Goal: Task Accomplishment & Management: Complete application form

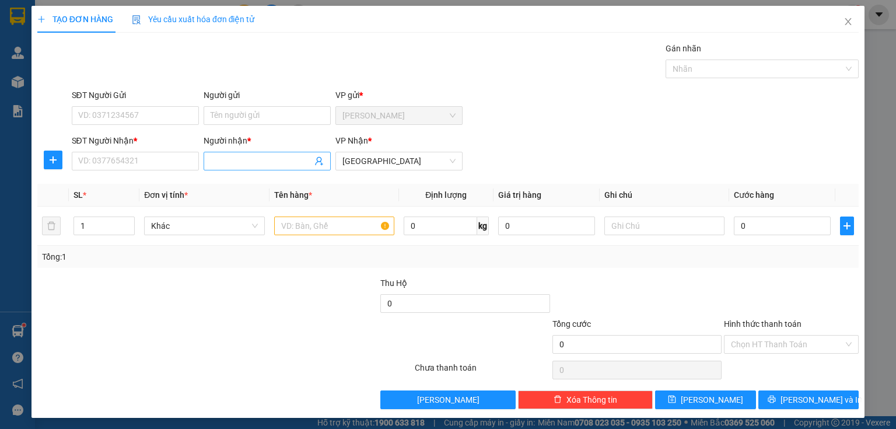
click at [226, 161] on input "Người nhận *" at bounding box center [261, 161] width 101 height 13
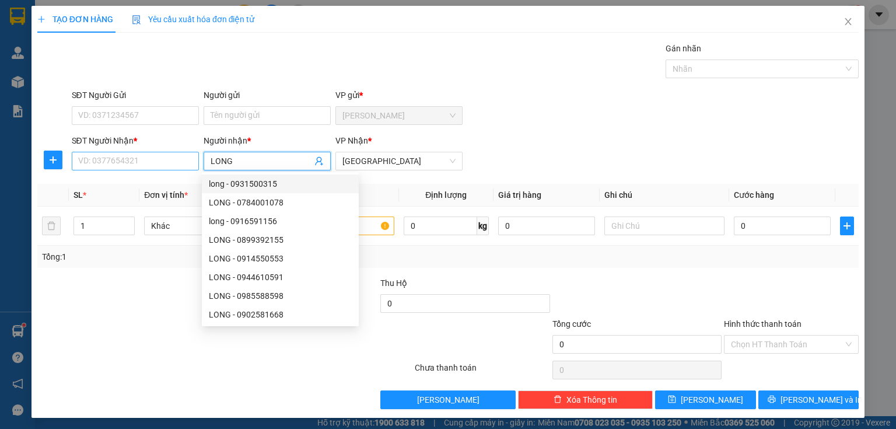
type input "LONG"
click at [105, 160] on input "SĐT Người Nhận *" at bounding box center [135, 161] width 127 height 19
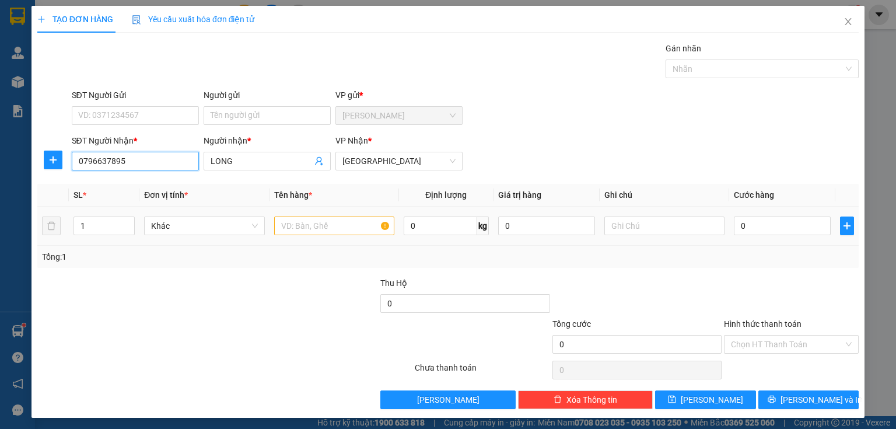
type input "0796637895"
click at [290, 229] on input "text" at bounding box center [334, 225] width 120 height 19
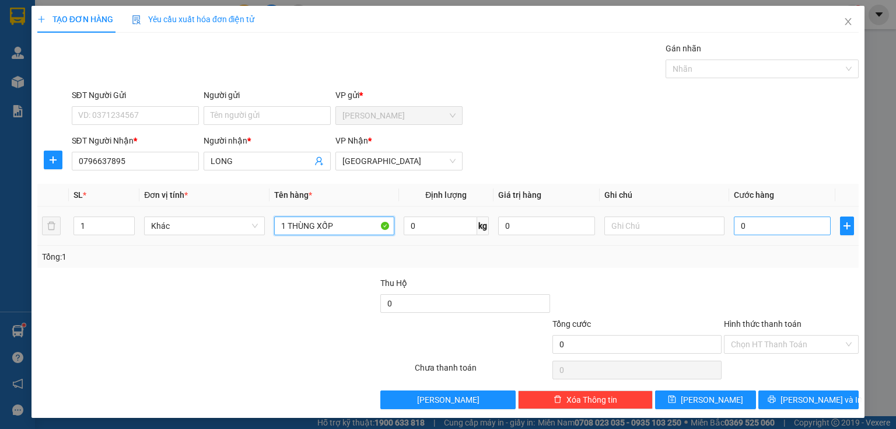
type input "1 THÙNG XỐP"
click at [749, 222] on input "0" at bounding box center [782, 225] width 97 height 19
type input "3"
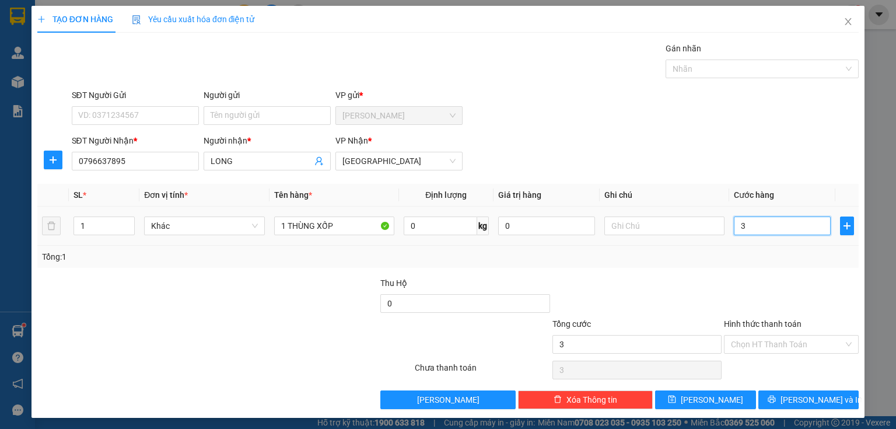
type input "30"
type input "300"
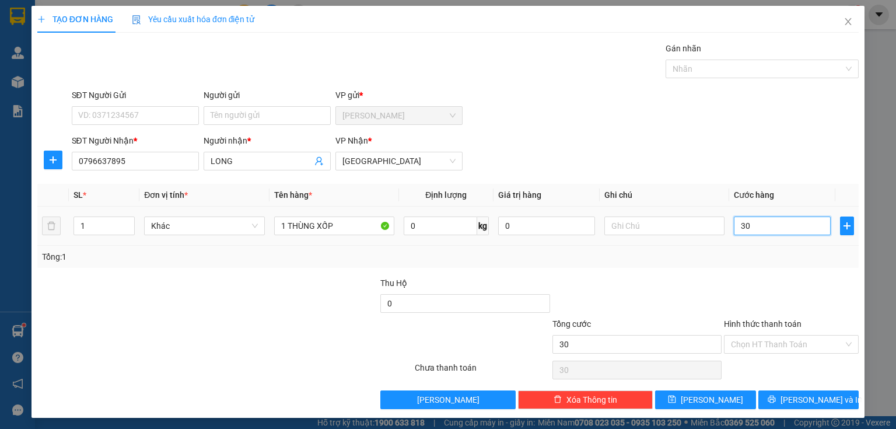
type input "300"
type input "3.000"
type input "30.000"
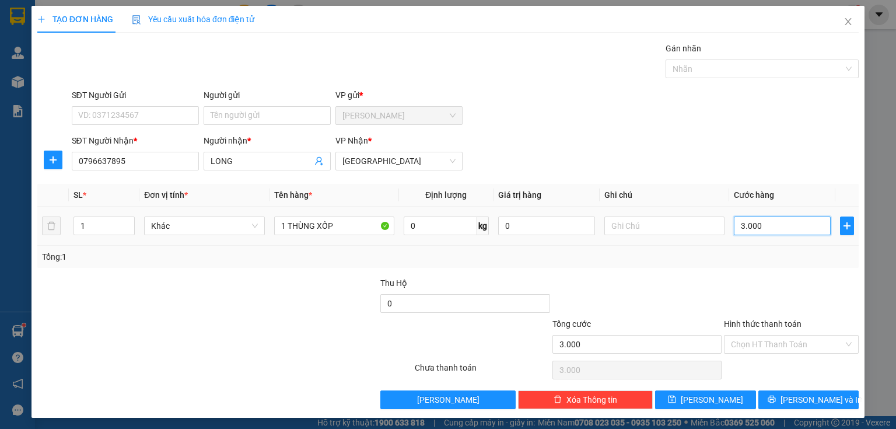
type input "30.000"
click at [750, 340] on input "Hình thức thanh toán" at bounding box center [787, 343] width 113 height 17
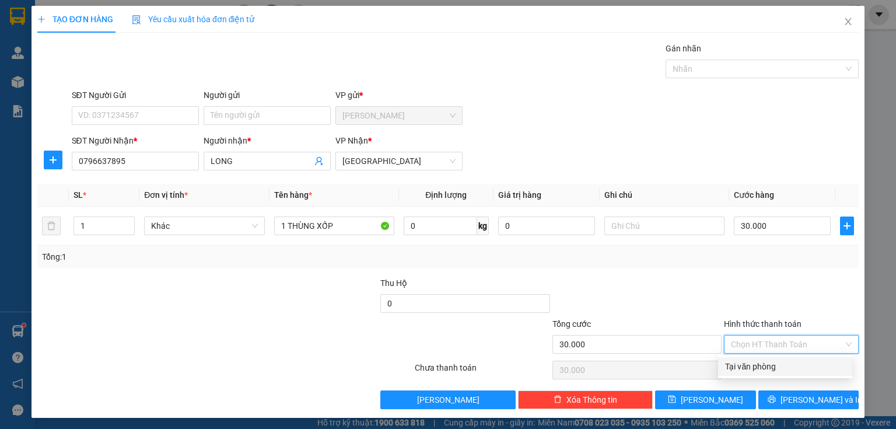
click at [744, 371] on div "Tại văn phòng" at bounding box center [785, 366] width 120 height 13
type input "0"
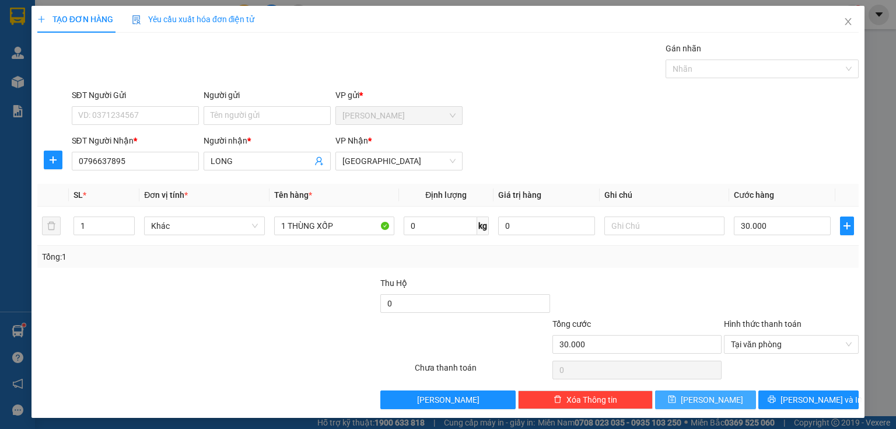
click at [712, 397] on span "[PERSON_NAME]" at bounding box center [712, 399] width 62 height 13
type input "0"
